Goal: Task Accomplishment & Management: Complete application form

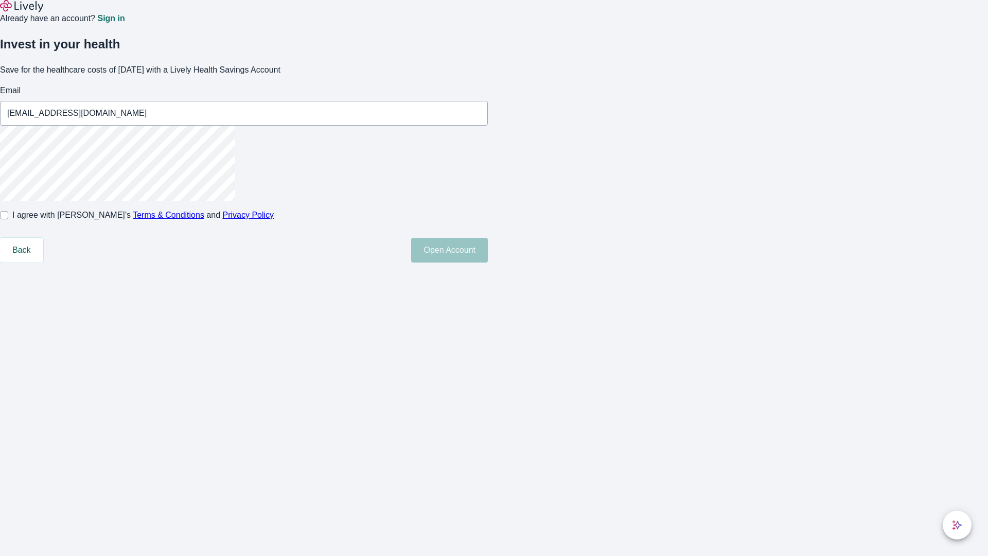
click at [8, 219] on input "I agree with Lively’s Terms & Conditions and Privacy Policy" at bounding box center [4, 215] width 8 height 8
checkbox input "true"
click at [488, 262] on button "Open Account" at bounding box center [449, 250] width 77 height 25
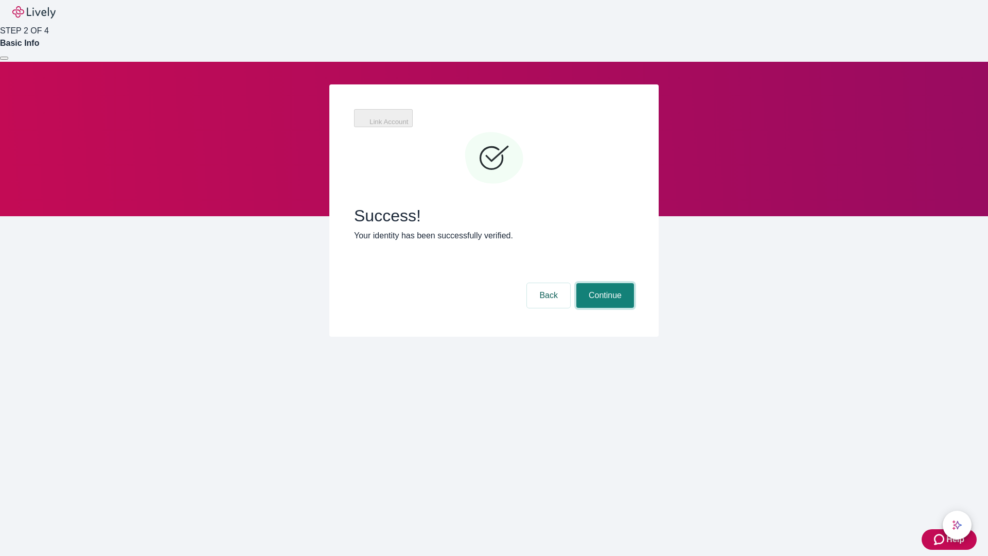
click at [603, 283] on button "Continue" at bounding box center [605, 295] width 58 height 25
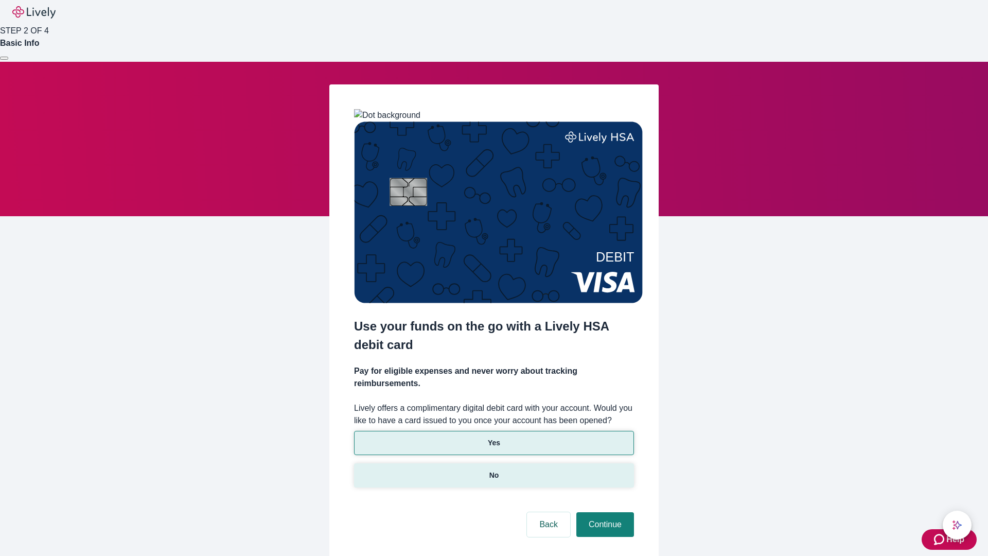
click at [493, 470] on p "No" at bounding box center [494, 475] width 10 height 11
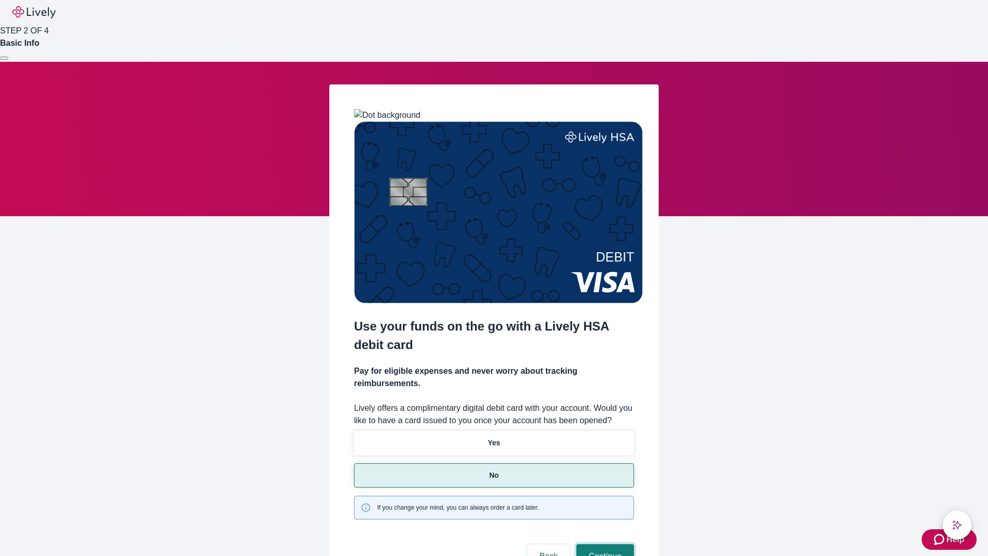
click at [603, 544] on button "Continue" at bounding box center [605, 556] width 58 height 25
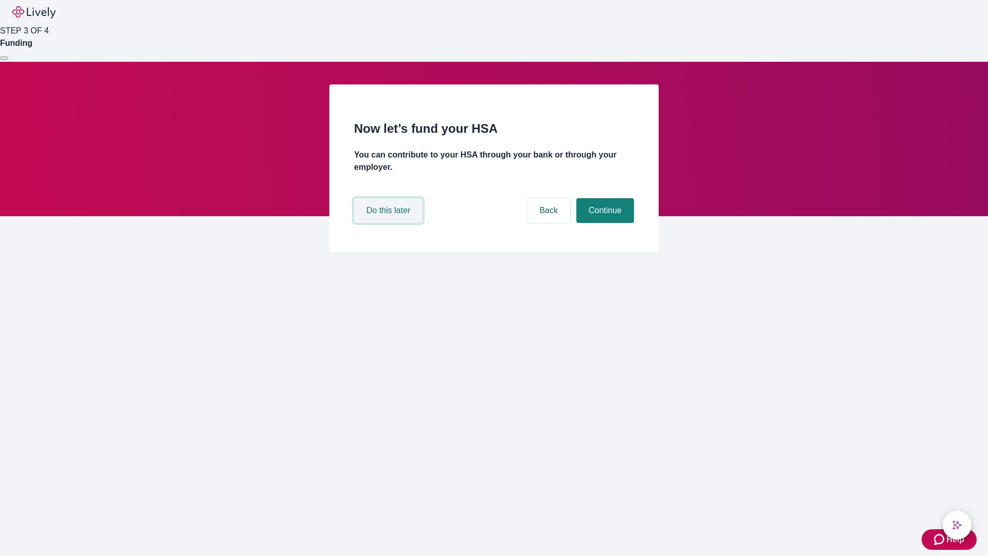
click at [389, 223] on button "Do this later" at bounding box center [388, 210] width 68 height 25
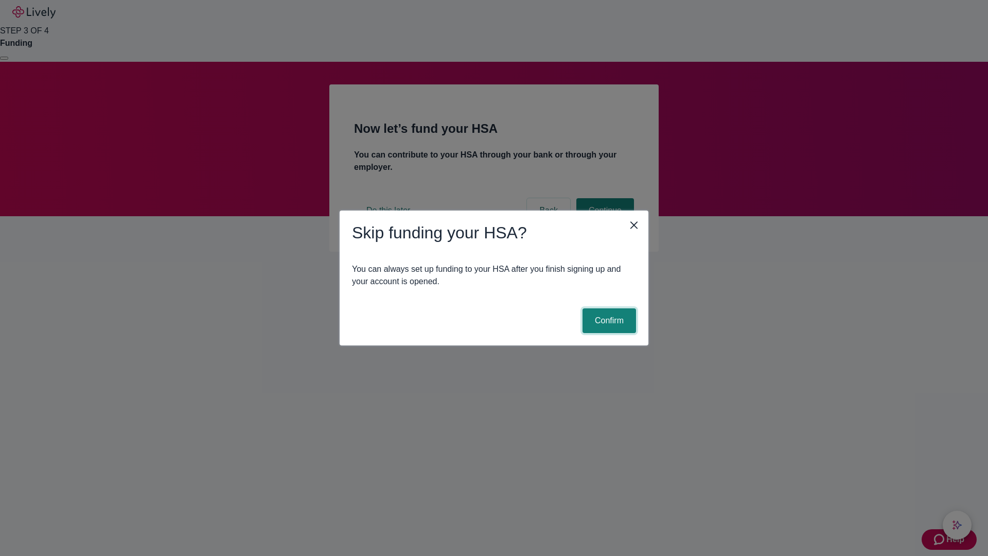
click at [607, 320] on button "Confirm" at bounding box center [608, 320] width 53 height 25
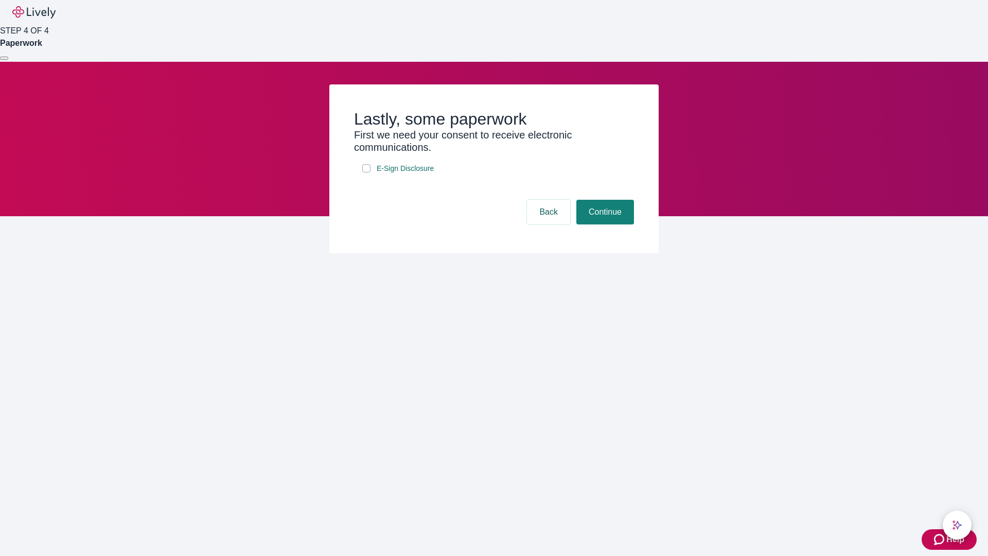
click at [366, 172] on input "E-Sign Disclosure" at bounding box center [366, 168] width 8 height 8
checkbox input "true"
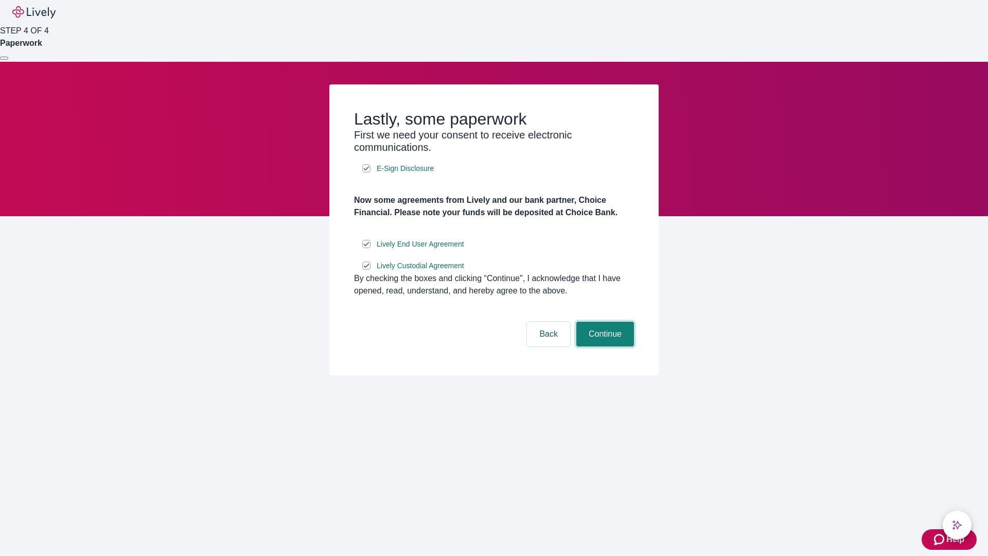
click at [603, 346] on button "Continue" at bounding box center [605, 333] width 58 height 25
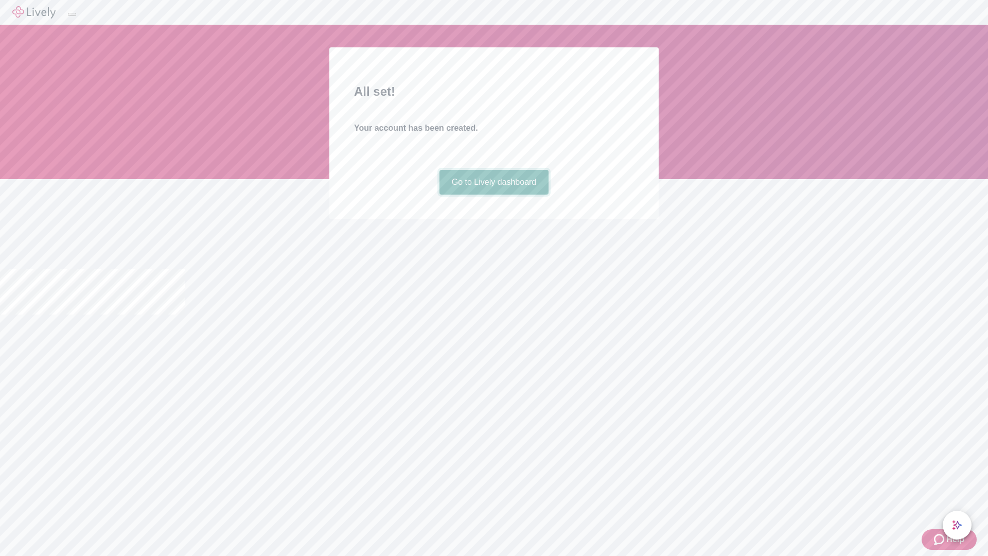
click at [493, 194] on link "Go to Lively dashboard" at bounding box center [494, 182] width 110 height 25
